Goal: Task Accomplishment & Management: Use online tool/utility

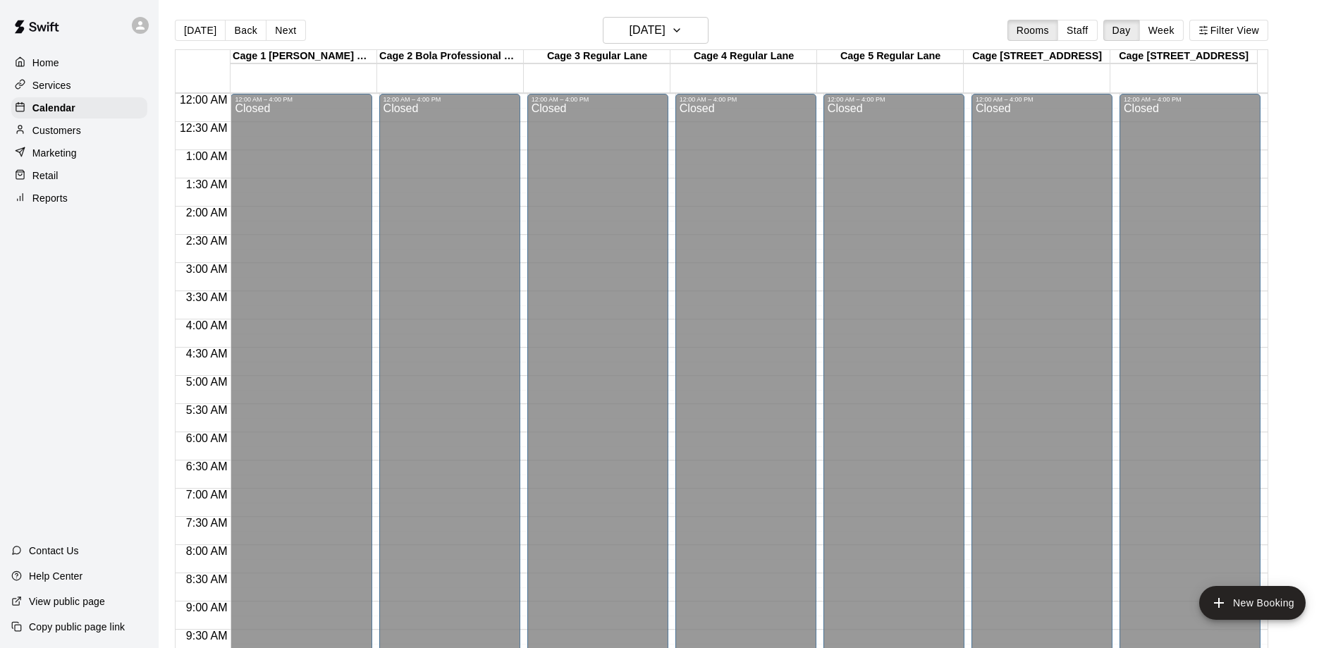
scroll to position [741, 0]
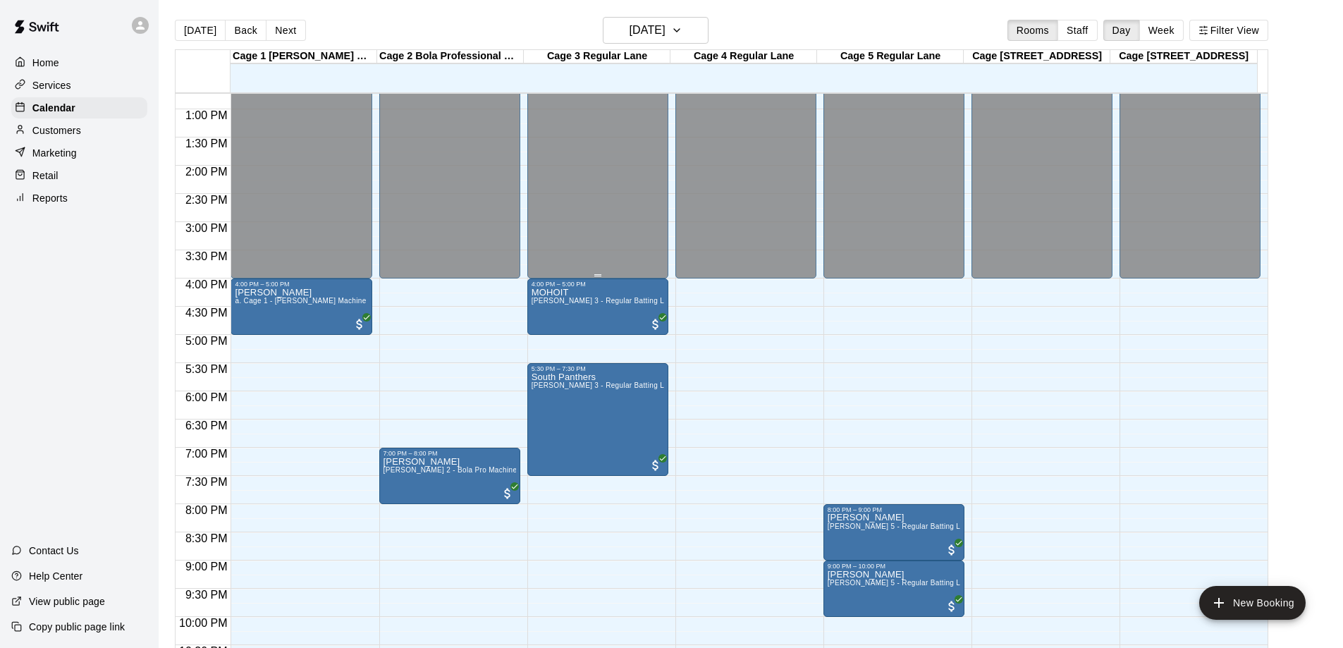
scroll to position [784, 0]
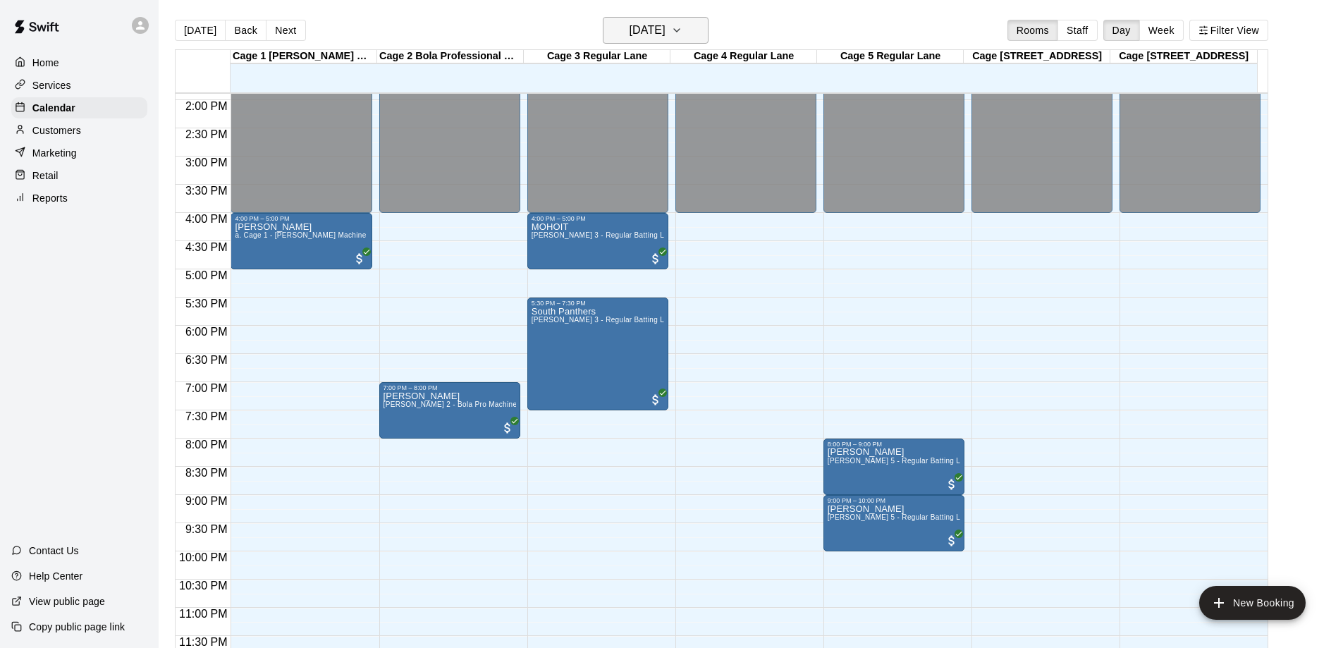
click at [665, 37] on h6 "Tuesday Aug 12" at bounding box center [647, 30] width 36 height 20
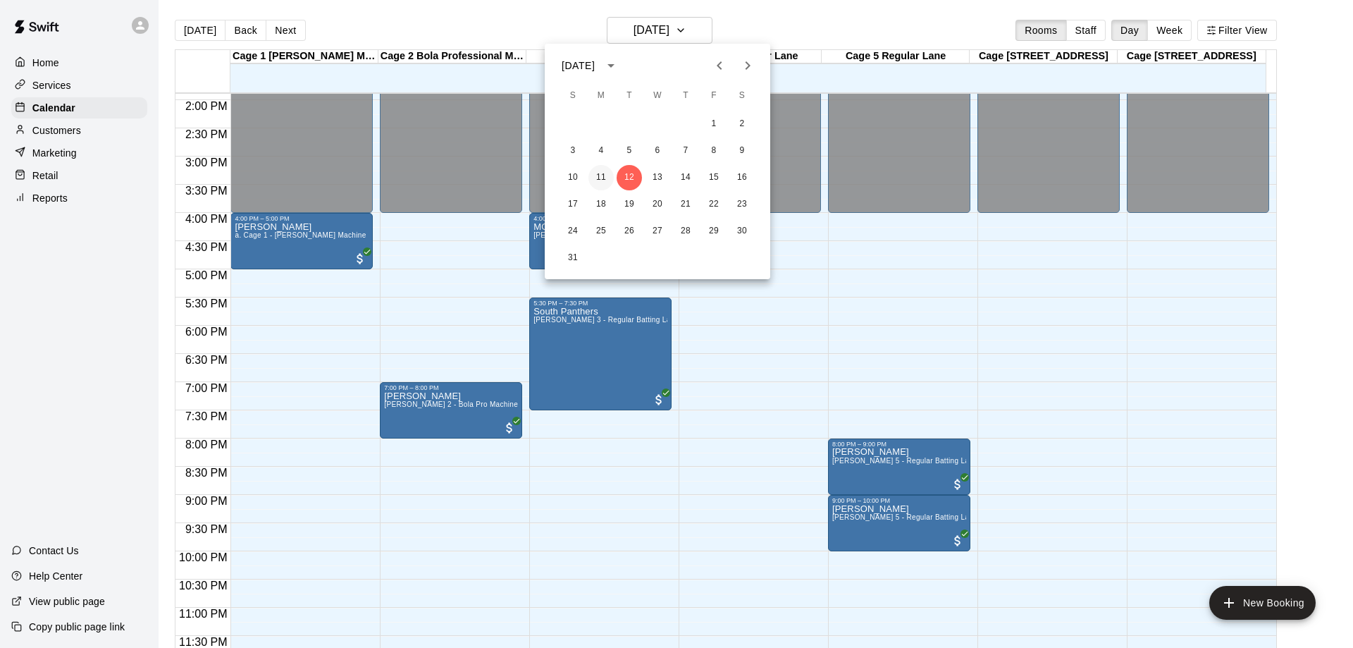
click at [592, 174] on button "11" at bounding box center [600, 177] width 25 height 25
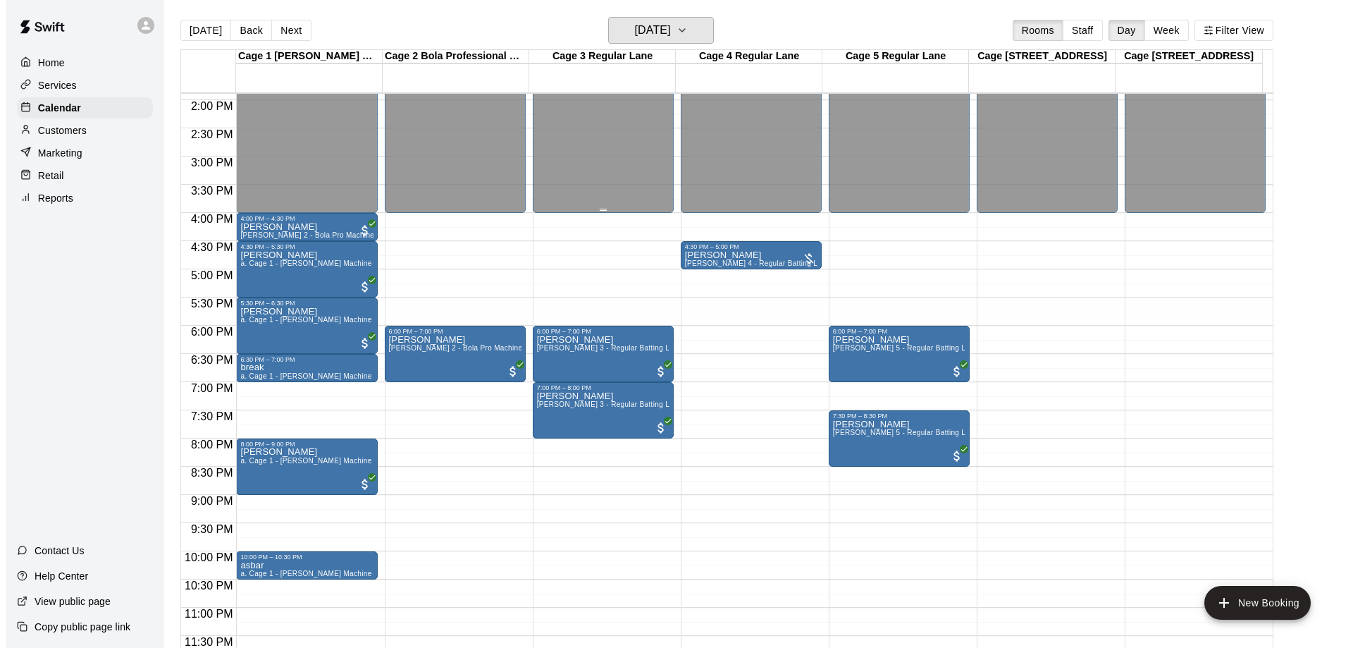
scroll to position [23, 0]
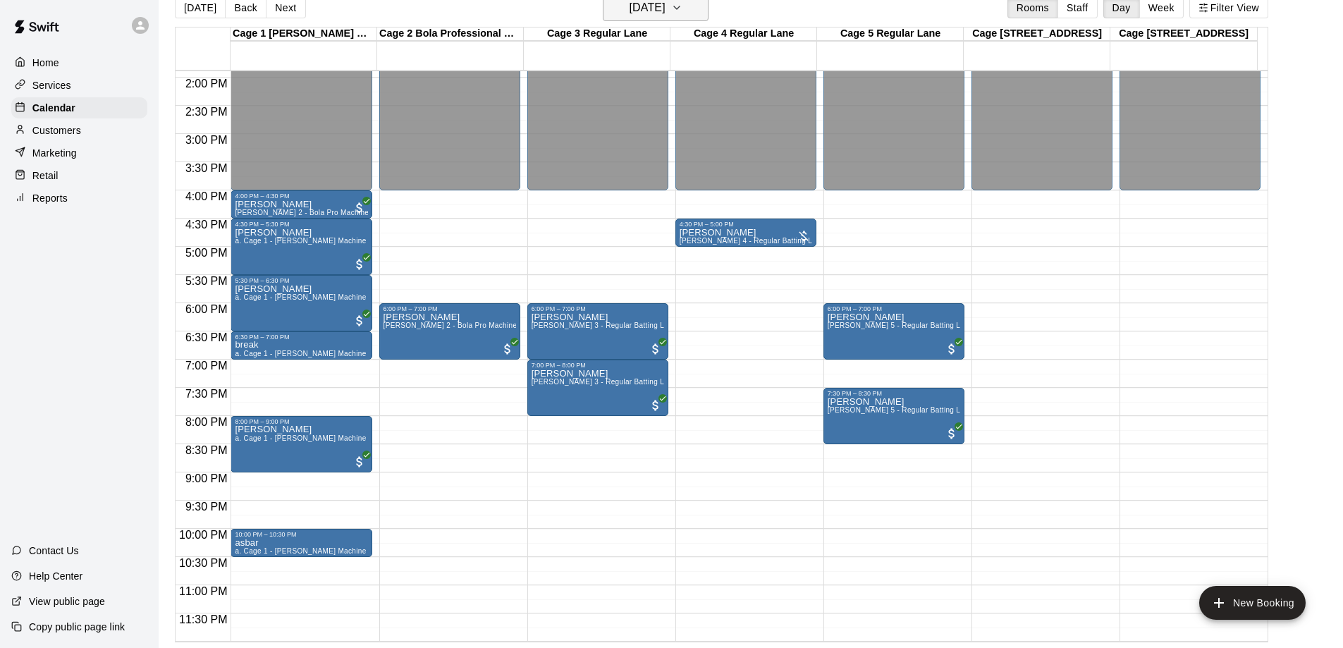
click at [679, 6] on icon "button" at bounding box center [677, 7] width 6 height 3
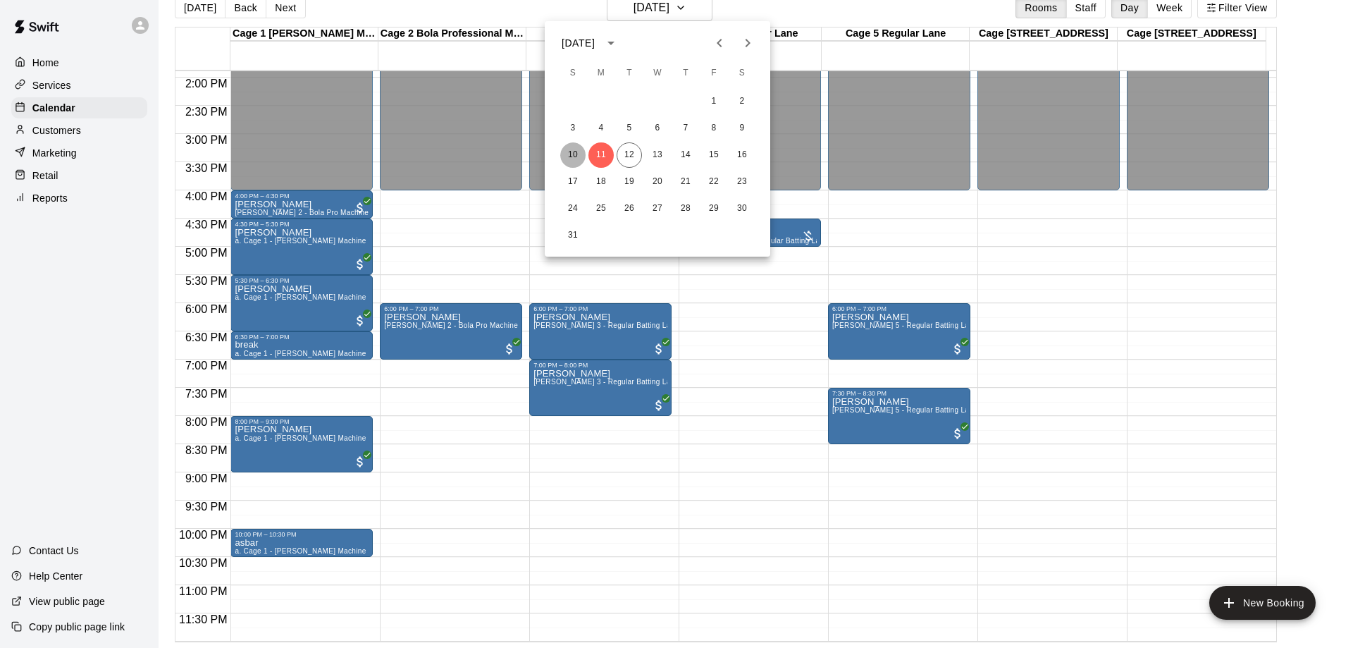
click at [575, 159] on button "10" at bounding box center [572, 154] width 25 height 25
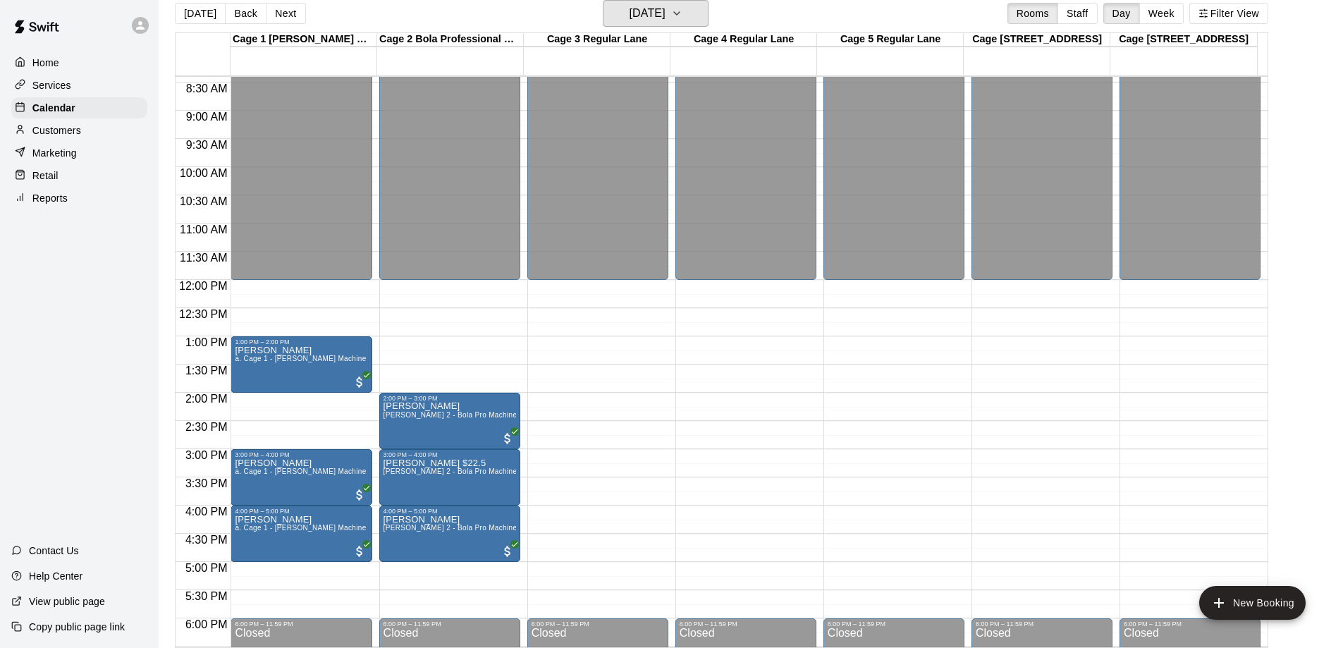
scroll to position [502, 0]
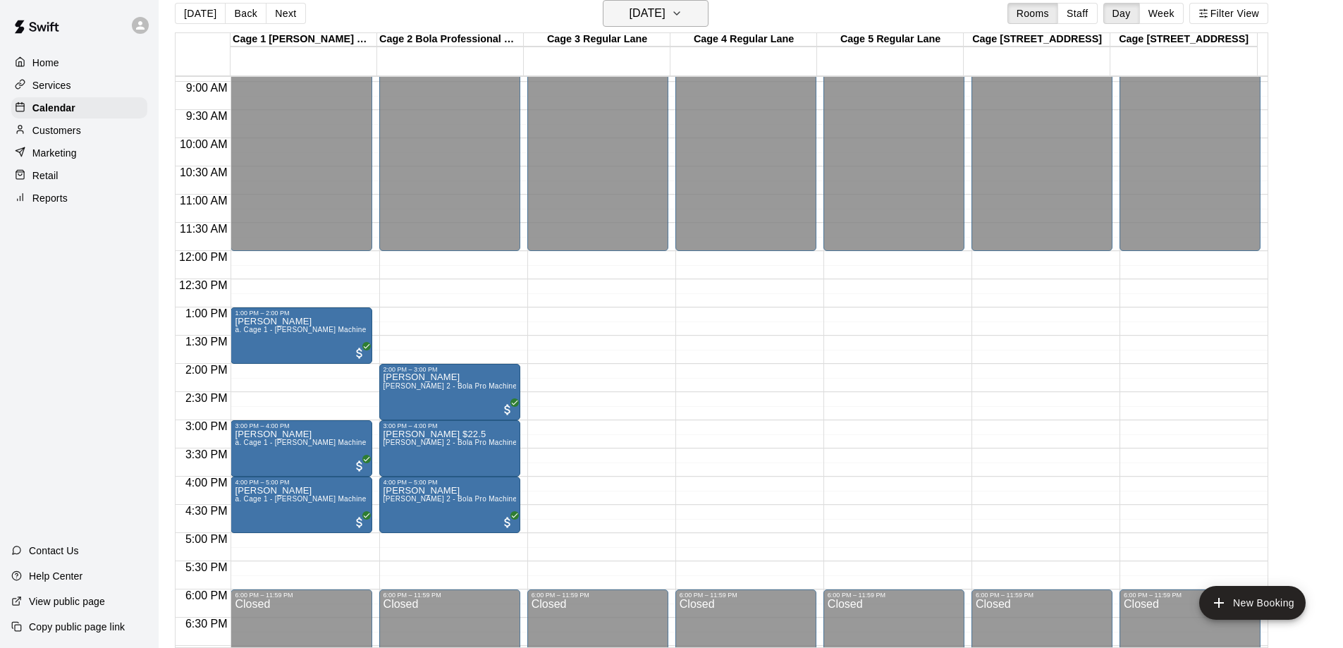
click at [671, 26] on button "Sunday Aug 10" at bounding box center [656, 13] width 106 height 27
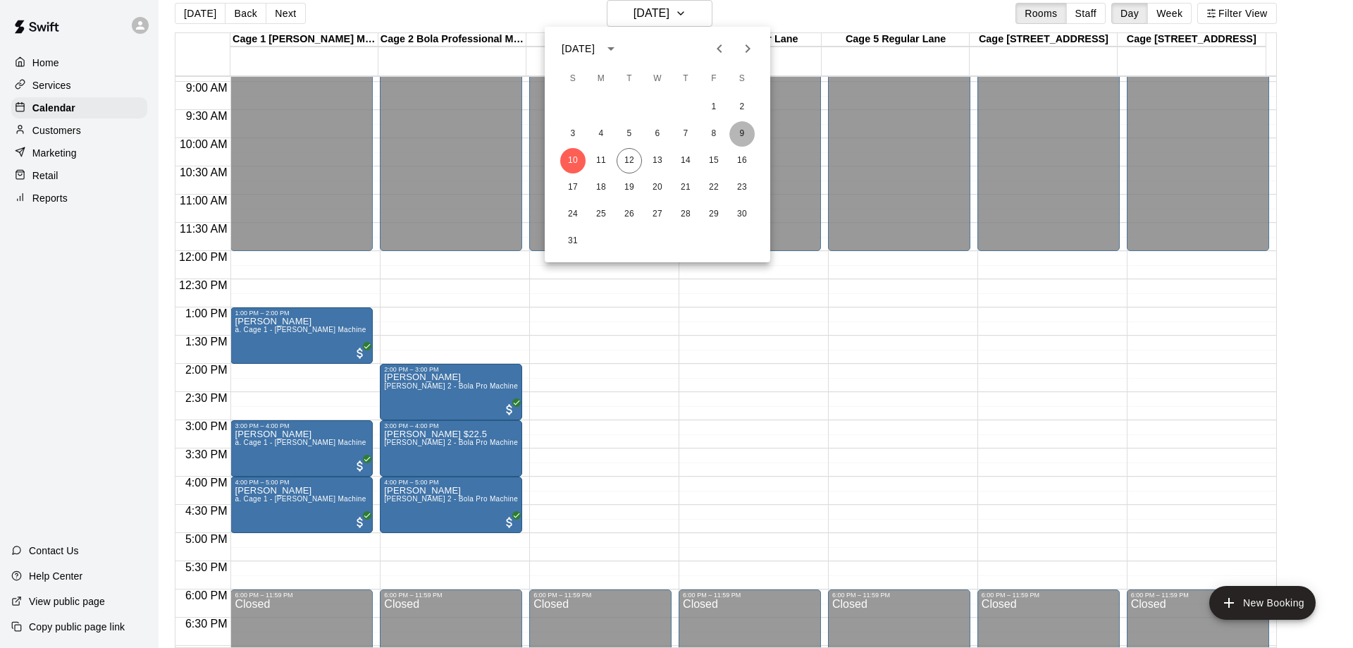
click at [736, 125] on button "9" at bounding box center [741, 133] width 25 height 25
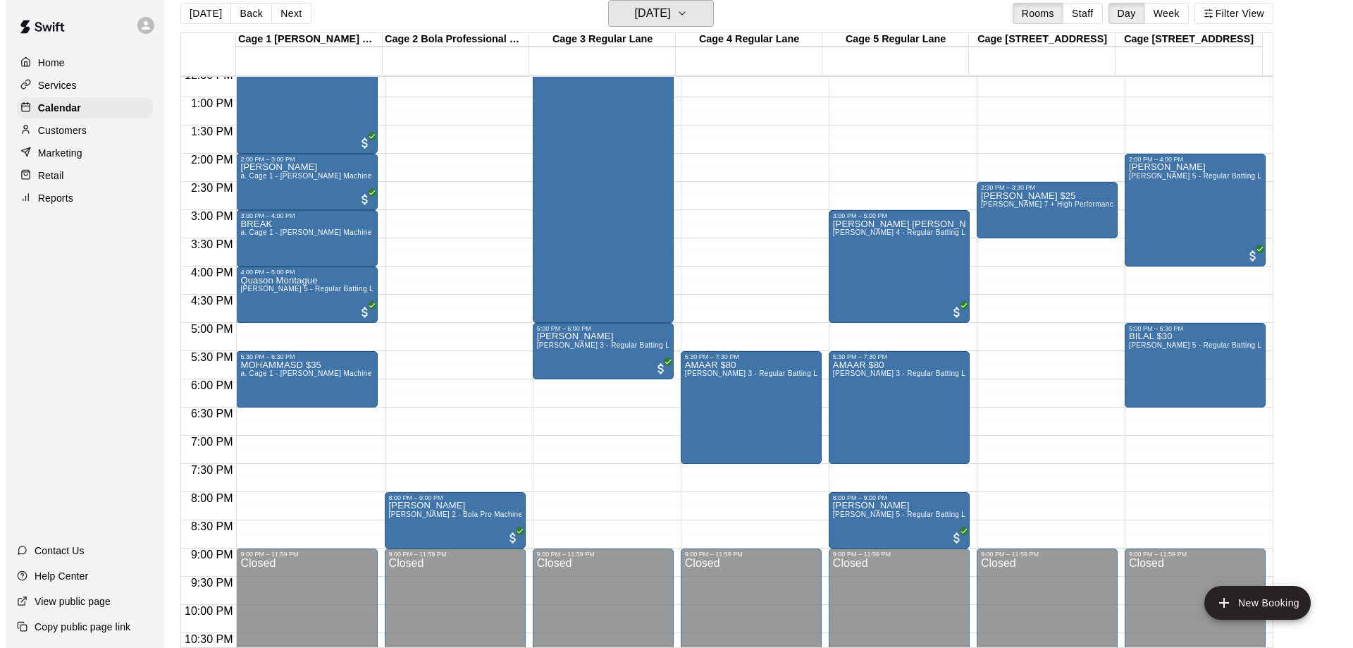
scroll to position [714, 0]
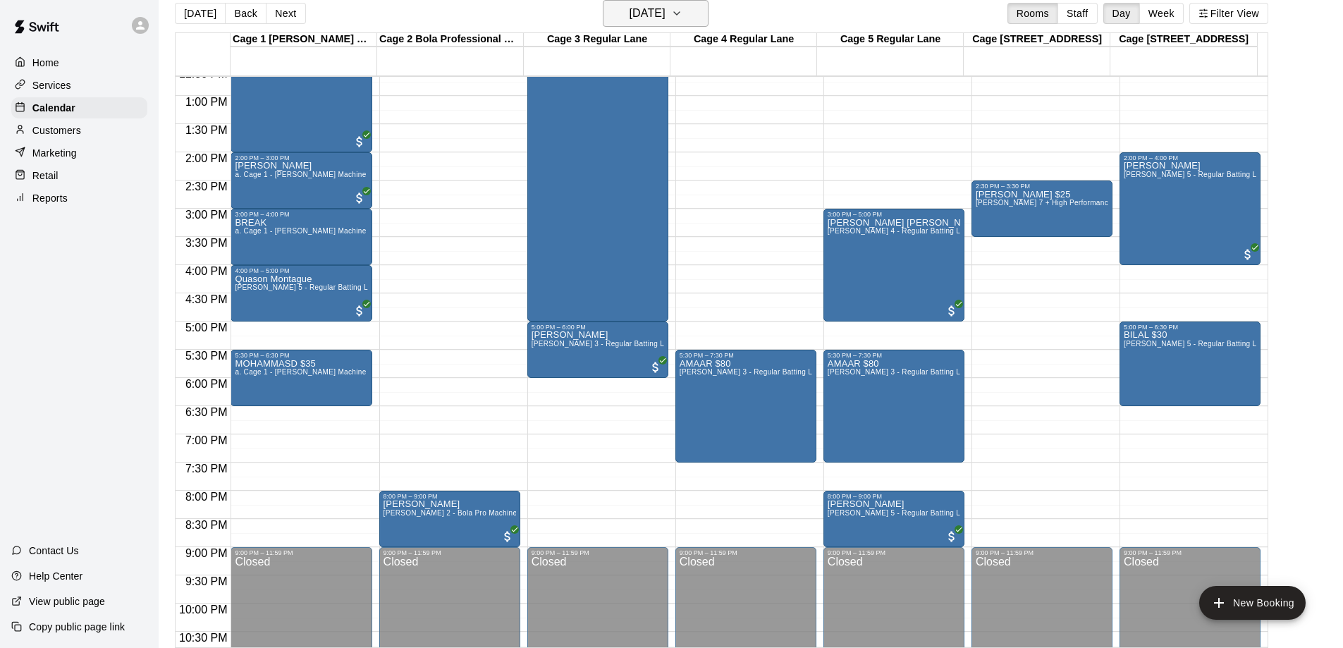
click at [693, 20] on button "Saturday Aug 09" at bounding box center [656, 13] width 106 height 27
